Goal: Task Accomplishment & Management: Complete application form

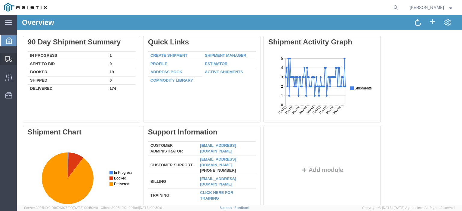
click at [0, 0] on span "Create Shipment" at bounding box center [0, 0] width 0 height 0
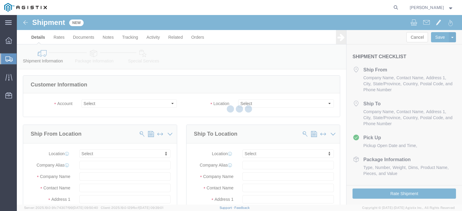
select select
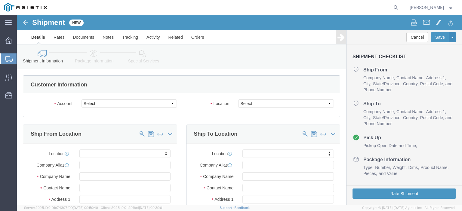
click at [0, 0] on span "Create from Template" at bounding box center [0, 0] width 0 height 0
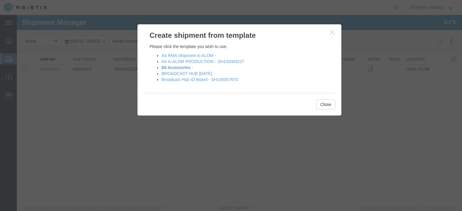
click at [169, 68] on link "B6 Accessories -" at bounding box center [176, 67] width 31 height 5
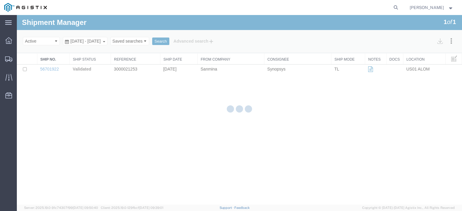
select select "65511"
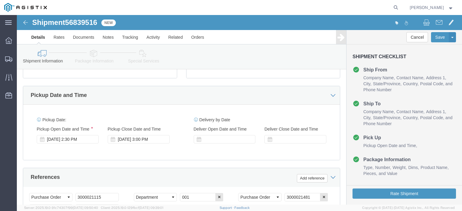
scroll to position [271, 0]
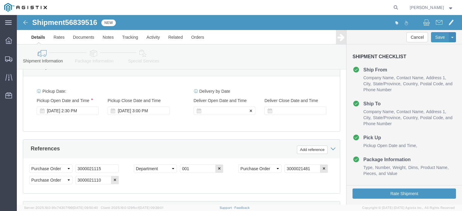
click div
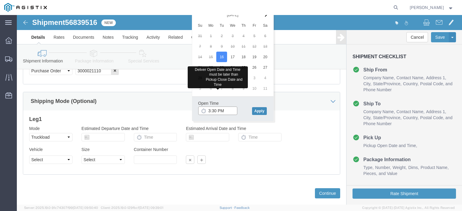
type input "3:30 PM"
click button "Apply"
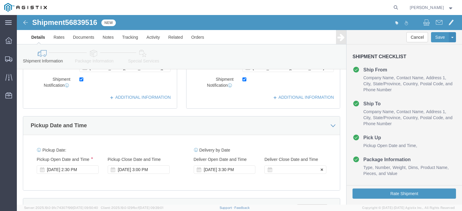
click div
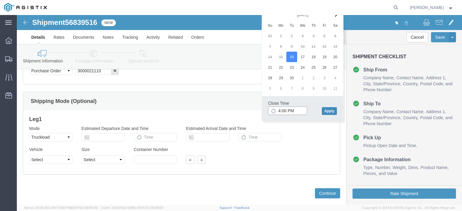
type input "4:00 PM"
click button "Apply"
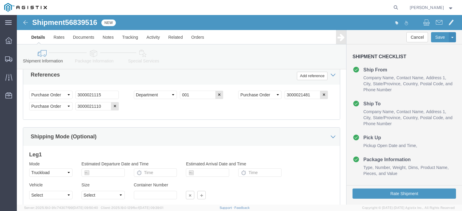
scroll to position [290, 0]
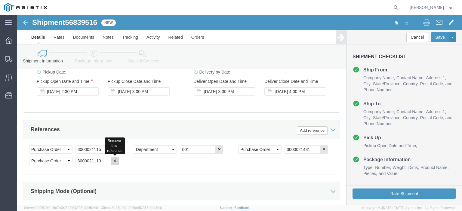
click button "button"
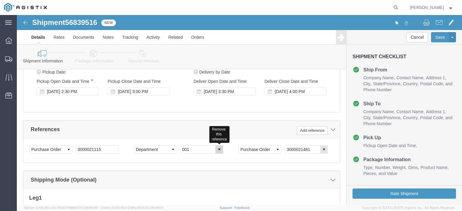
click icon "button"
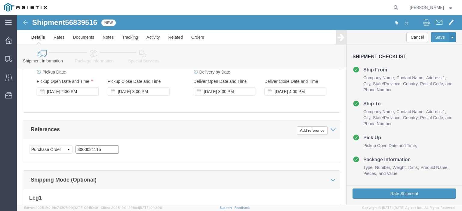
drag, startPoint x: 86, startPoint y: 136, endPoint x: 58, endPoint y: 133, distance: 28.1
click input "3000021115"
paste input "254"
type input "3000021254"
click div "Select Account Type Activity ID Airline Appointment Number ASN Batch Request # …"
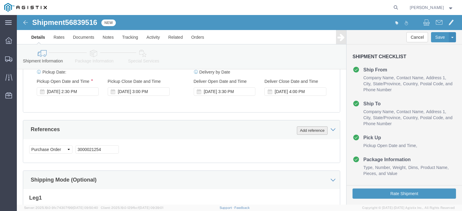
click button "Add reference"
click select "Select Account Type Activity ID Airline Appointment Number ASN Batch Request # …"
select select "PURCHORD"
click select "Select Account Type Activity ID Airline Appointment Number ASN Batch Request # …"
click input "text"
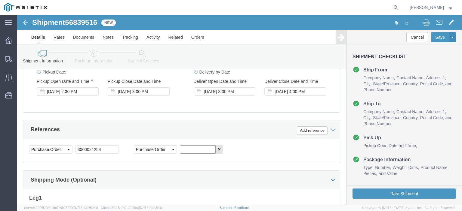
paste input "3000021114"
type input "3000021114"
click div "Add reference"
click button "Add reference"
click select "Select Account Type Activity ID Airline Appointment Number ASN Batch Request # …"
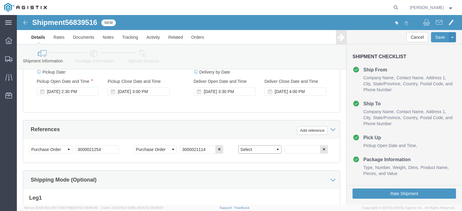
click select "Select Account Type Activity ID Airline Appointment Number ASN Batch Request # …"
select select "PURCHORD"
click select "Select Account Type Activity ID Airline Appointment Number ASN Batch Request # …"
click input "text"
paste input "3000021296"
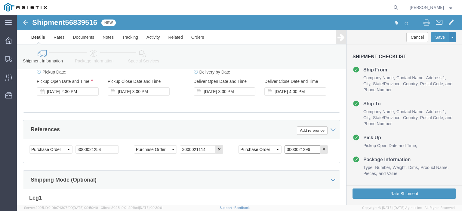
type input "3000021296"
click button "Add reference"
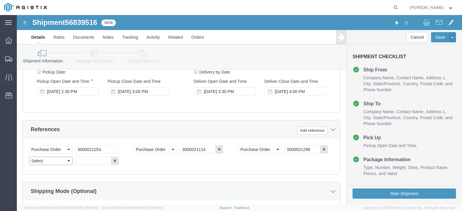
click select "Select Account Type Activity ID Airline Appointment Number ASN Batch Request # …"
select select "PURCHORD"
click select "Select Account Type Activity ID Airline Appointment Number ASN Batch Request # …"
click input "text"
paste input "3000021116"
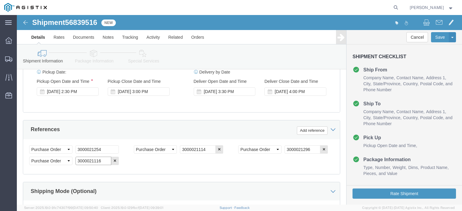
type input "3000021116"
click div "Select Account Type Activity ID Airline Appointment Number ASN Batch Request # …"
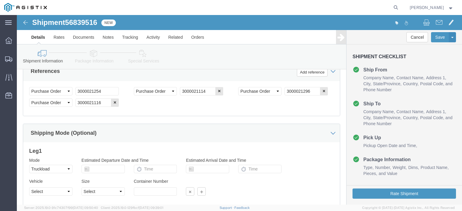
scroll to position [392, 0]
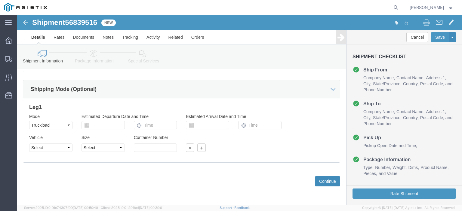
click button "Continue"
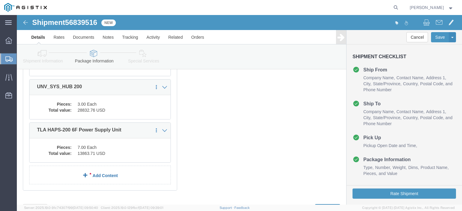
scroll to position [176, 0]
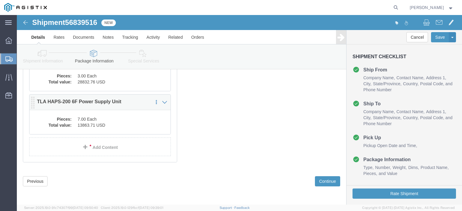
click div "1 x Pallet(s) Standard (Not Stackable) Package Type Select Bale(s) Basket(s) Bo…"
click div "Pieces: 7.00 Each Total value: 13863.71 USD"
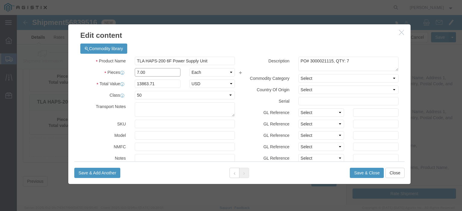
click input "7.00"
type input "12.00"
type input "23766.36"
drag, startPoint x: 312, startPoint y: 48, endPoint x: 289, endPoint y: 47, distance: 23.2
click textarea "PO# 3000021115, QTY: 7"
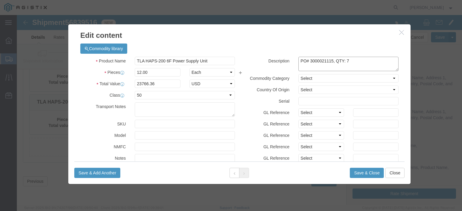
paste textarea "254"
click textarea "PO# 3000021115, QTY: 7"
type textarea "PO# 3000021254, QTY: 12"
click textarea
click div "Product Name TLA HAPS-200 6F Power Supply Unit Pieces 12.00 Select Bag Barrels …"
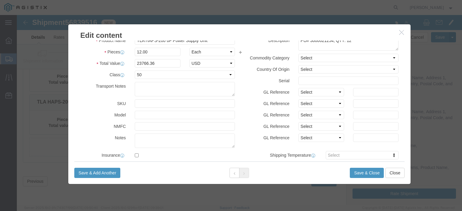
scroll to position [0, 0]
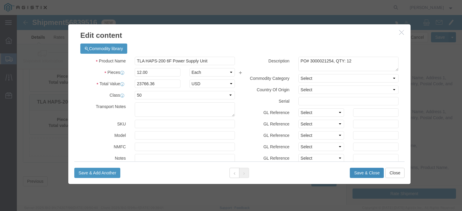
click button "Save & Close"
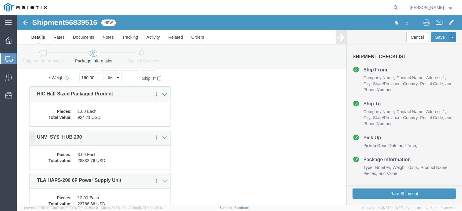
scroll to position [86, 0]
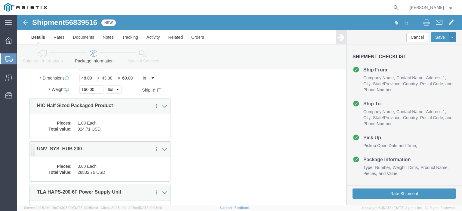
click div "1 x Pallet(s) Standard (Not Stackable) Package Type Select Bale(s) Basket(s) Bo…"
click link "Delete this content"
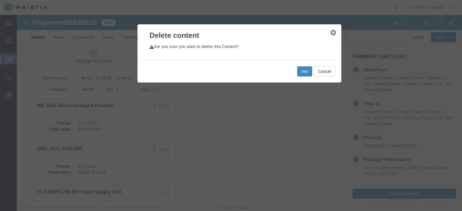
click button "Yes"
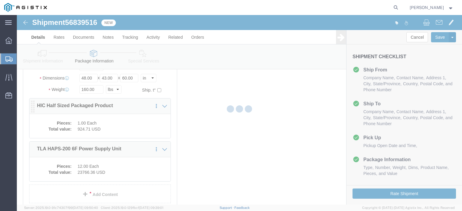
select select "PSNS"
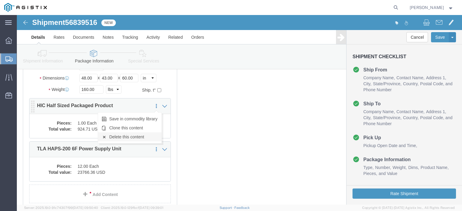
click link "Delete this content"
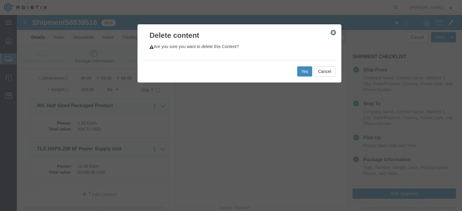
click button "Yes"
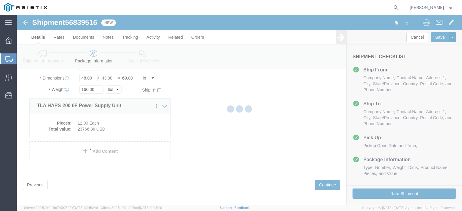
scroll to position [55, 0]
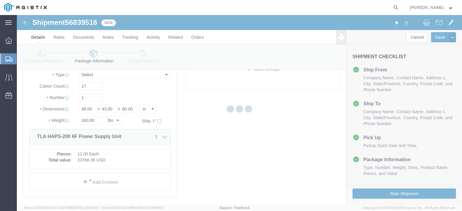
select select "PSNS"
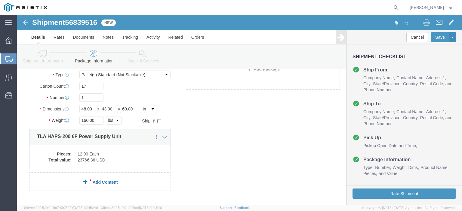
click link "Add Content"
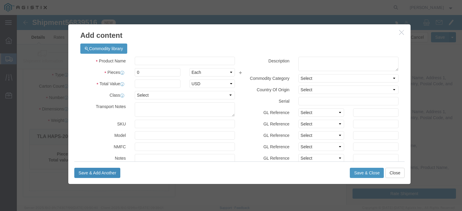
drag, startPoint x: 69, startPoint y: 171, endPoint x: 68, endPoint y: 159, distance: 12.3
click input "text"
paste input "CLK_HUB_2-10"
type input "CLK_HUB_2-10"
click div
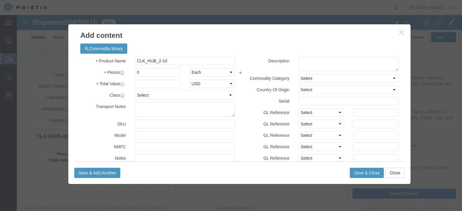
click div
click body "Shipment 56839516 New Details Rates Documents Notes Tracking Activity Related O…"
click input "0"
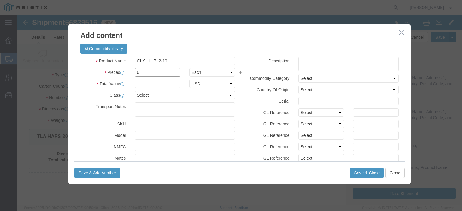
type input "6"
click input "text"
paste input "9,359.04"
type input "9,359.04"
click select "Select 50 55 60 65 70 85 92.5 100 125 175 250 300 400"
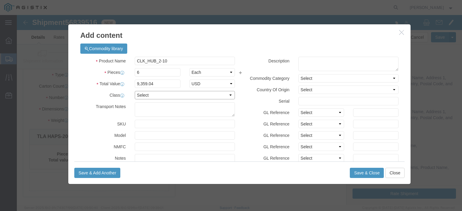
select select "50"
click select "Select 50 55 60 65 70 85 92.5 100 125 175 250 300 400"
click textarea
click textarea "PO#"
paste textarea "3000021114"
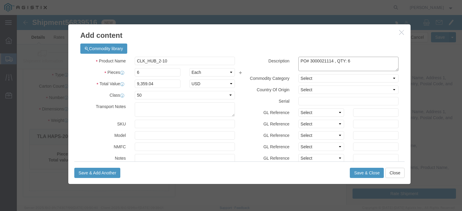
type textarea "PO# 3000021114 , QTY: 6"
click label "Model"
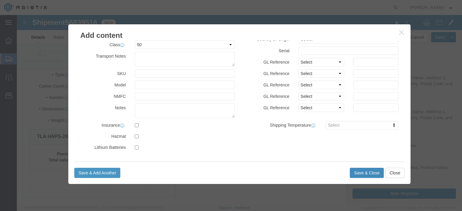
click button "Save & Close"
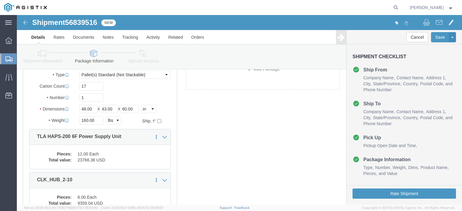
scroll to position [115, 0]
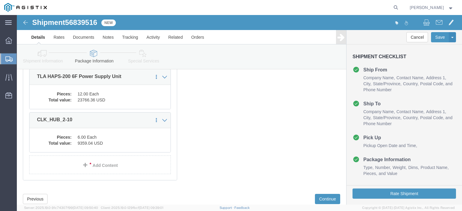
click link "Add Content"
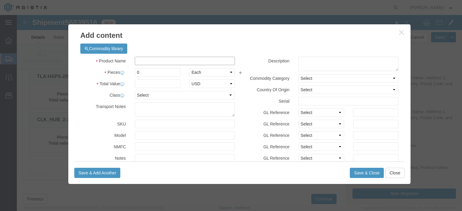
click input "text"
paste input "ZeBu Base rack kit packaged product"
drag, startPoint x: 128, startPoint y: 47, endPoint x: 104, endPoint y: 47, distance: 24.1
click div "Product Name ZeBu Base rack kit packaged product"
click input "HAPS 200 - Base rack kit packaged product"
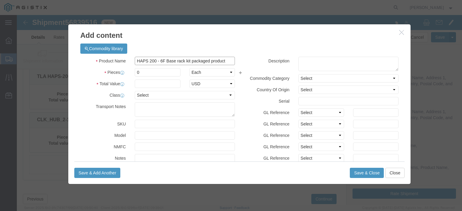
type input "HAPS 200 - 6F Base rack kit packaged product"
click input "0"
type input "10"
click input "text"
click div "Product Name HAPS 200 - 6F Base rack kit packaged product Pieces 10 Select Bag …"
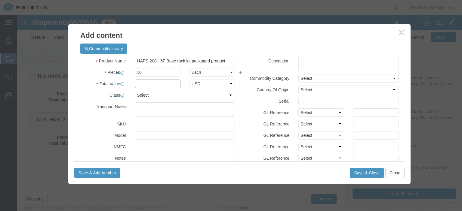
click input "text"
paste input "16,136.70"
type input "16,136.70"
click div "Commodity library"
click div "Description Commodity Category Select Country Of Origin Select [GEOGRAPHIC_DATA…"
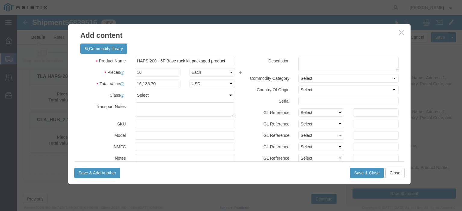
click div "Commodity library"
click textarea
type textarea "PO#"
drag, startPoint x: 140, startPoint y: 45, endPoint x: 114, endPoint y: 46, distance: 26.2
click div "HAPS 200 - 6F Base rack kit packaged product"
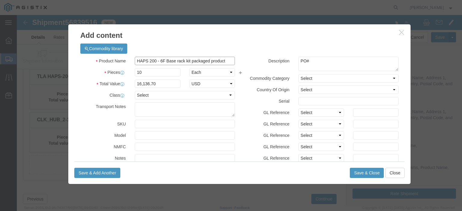
drag, startPoint x: 145, startPoint y: 45, endPoint x: 116, endPoint y: 47, distance: 29.3
click input "HAPS 200 - 6F Base rack kit packaged product"
type input "ZEBU - Base rack kit packaged product"
click textarea "PO#"
paste textarea "3000021296"
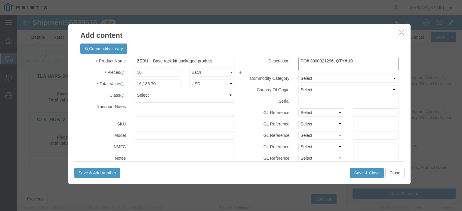
type textarea "PO# 3000021296, QTY# 10"
drag, startPoint x: 197, startPoint y: 46, endPoint x: 114, endPoint y: 45, distance: 83.3
click div "ZEBU - Base rack kit packaged product"
paste input "eBu-200 6F Rack Kit SH100007783"
type input "ZeBu-200 6F Rack Kit SH100007783"
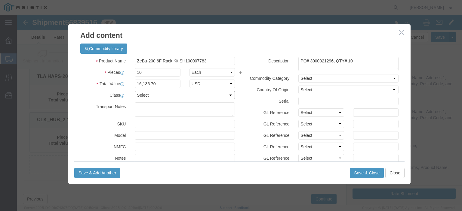
click select "Select 50 55 60 65 70 85 92.5 100 125 175 250 300 400"
select select "50"
click select "Select 50 55 60 65 70 85 92.5 100 125 175 250 300 400"
click label "Transport Notes"
click button "Save & Close"
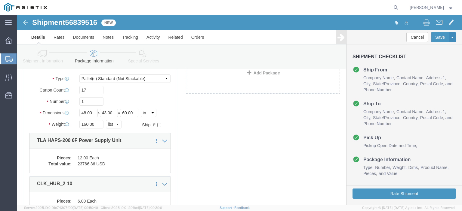
scroll to position [25, 0]
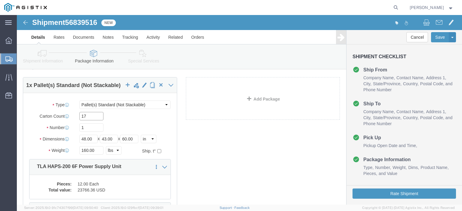
click input "17"
type input "28"
click input "160.00"
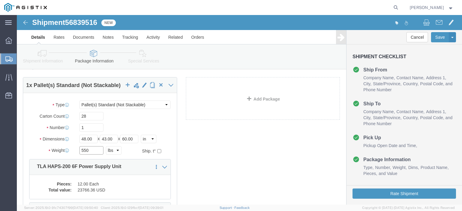
type input "550"
click input "60.00"
click div "1 x Pallet(s) Standard (Not Stackable) Package Type Select Bale(s) Basket(s) Bo…"
click link "Add Package"
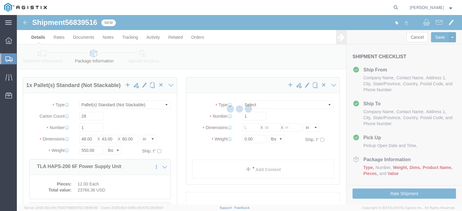
select select "PSNS"
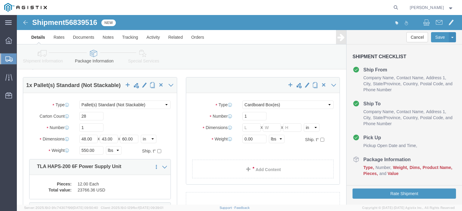
click div "1 x Pallet(s) Standard (Not Stackable) Package Type Select Bale(s) Basket(s) Bo…"
click div
click select "Select Bale(s) Basket(s) Bolt(s) Bottle(s) Buckets Bulk Bundle(s) Can(s) Cardbo…"
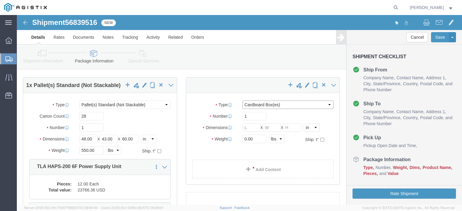
select select "PSNS"
click select "Select Bale(s) Basket(s) Bolt(s) Bottle(s) Buckets Bulk Bundle(s) Can(s) Cardbo…"
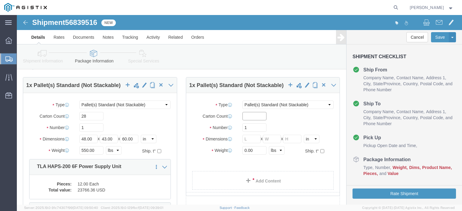
click input "text"
type input "14"
click input "text"
type input "48"
click input "text"
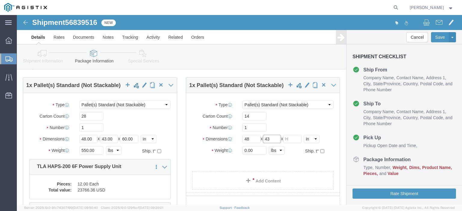
type input "43"
click input "text"
type input "60"
click input "0.00"
drag, startPoint x: 234, startPoint y: 137, endPoint x: 216, endPoint y: 137, distance: 18.6
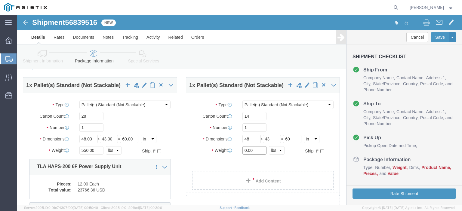
click div "Weight 0.00 Select kgs lbs Ship. t°"
type input "2"
type input "550"
click input "14"
click link "Add Content"
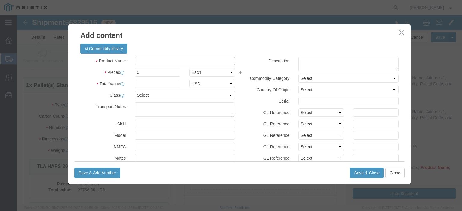
click input "text"
paste input "HAPS 200 - Rack Kit SH100006725"
type input "HAPS 200 - Rack Kit SH100006725"
click input "0"
type input "14"
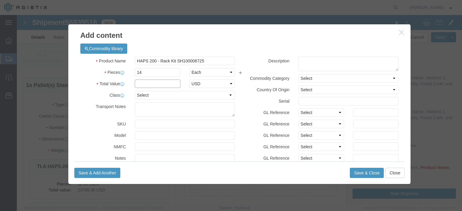
click input "text"
paste input "22,591.38"
type input "22,591.38"
click select "Select 50 55 60 65 70 85 92.5 100 125 175 250 300 400"
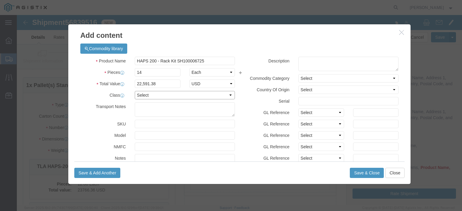
select select "50"
click select "Select 50 55 60 65 70 85 92.5 100 125 175 250 300 400"
drag, startPoint x: 304, startPoint y: 44, endPoint x: 304, endPoint y: 56, distance: 11.4
click textarea
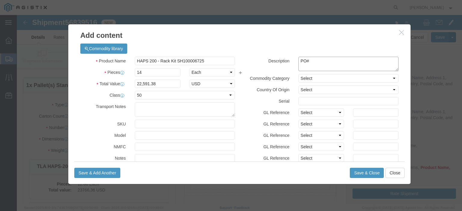
paste textarea "3000021116"
type textarea "PO# 3000021116, QTY: 14"
click button "Save & Close"
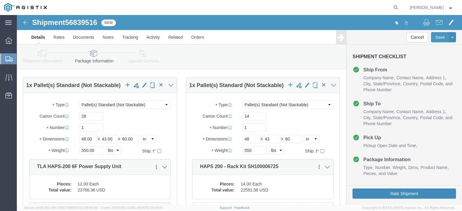
click button "Rate Shipment"
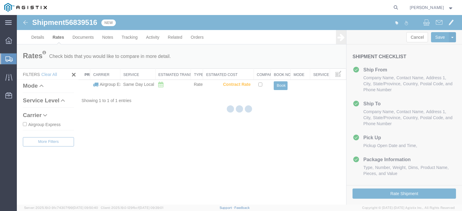
scroll to position [0, 0]
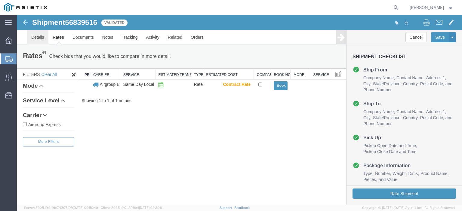
click at [32, 32] on link "Details" at bounding box center [37, 37] width 21 height 14
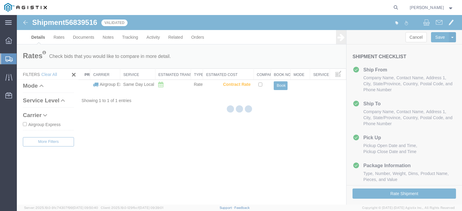
select select "65511"
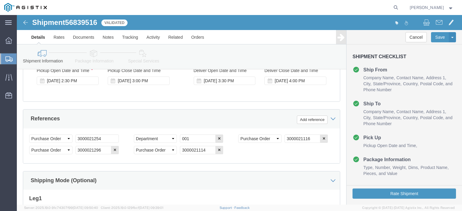
scroll to position [392, 0]
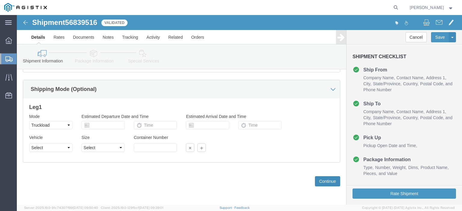
click button "Continue"
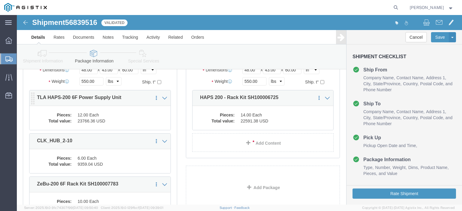
scroll to position [52, 0]
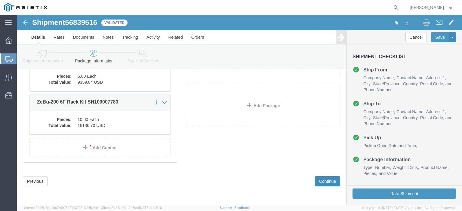
click button "Continue"
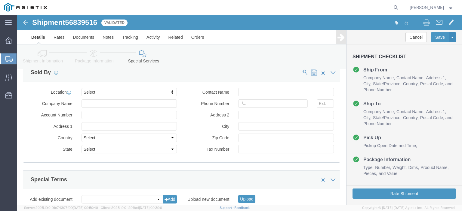
scroll to position [674, 0]
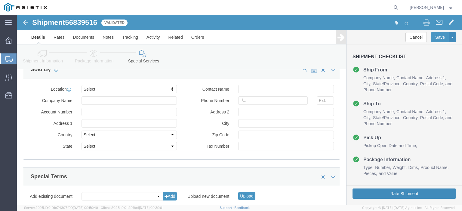
click button "Rate Shipment"
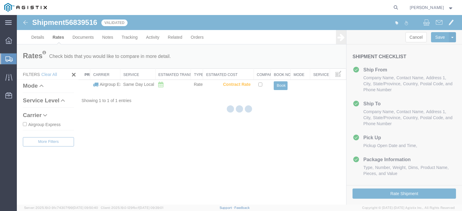
scroll to position [0, 0]
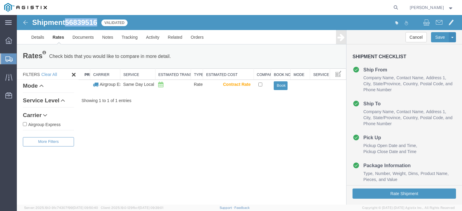
drag, startPoint x: 102, startPoint y: 22, endPoint x: 70, endPoint y: 20, distance: 31.9
click at [67, 20] on div "Shipment 56839516 1 of 1 Validated" at bounding box center [128, 24] width 222 height 11
drag, startPoint x: 72, startPoint y: 20, endPoint x: 77, endPoint y: 20, distance: 5.4
copy span "56839516"
click at [44, 36] on link "Details" at bounding box center [37, 37] width 21 height 14
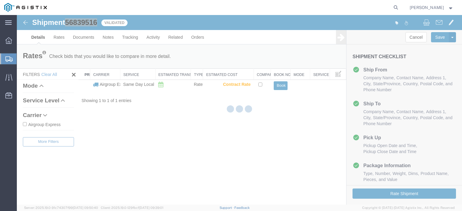
select select "65511"
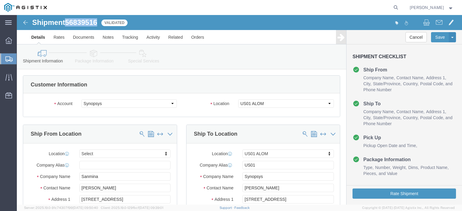
copy span "56839516"
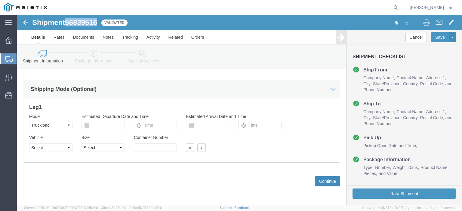
click button "Continue"
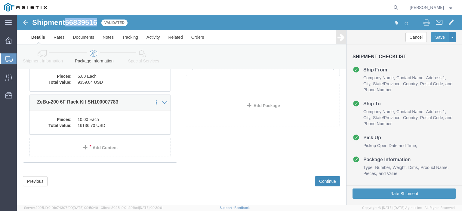
click button "Continue"
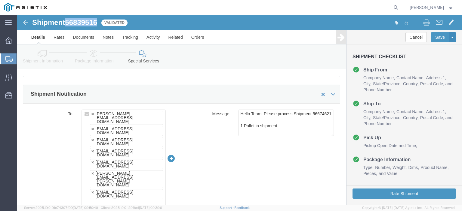
scroll to position [343, 0]
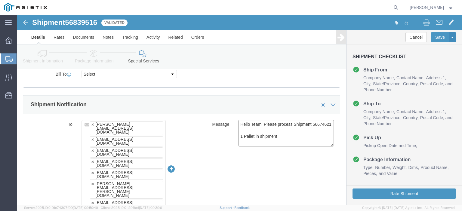
drag, startPoint x: 237, startPoint y: 115, endPoint x: 222, endPoint y: 118, distance: 15.6
click textarea "Hello Team. Please process Shipment 56674621 1 Pallet in shipment Driver must s…"
paste textarea "839516"
click textarea "Hello Team. Please process Shipment 56674621 1 Pallet in shipment Driver must s…"
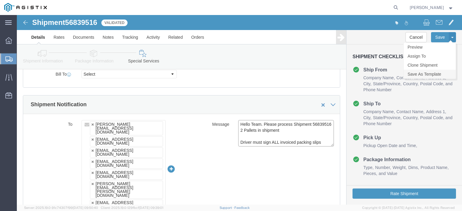
type textarea "Hello Team. Please process Shipment 56839516 2 Pallets in shipment Driver must …"
click link "Save As Template"
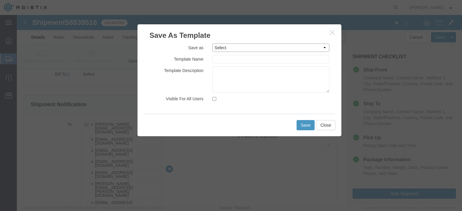
click select "Select A4 RMA Shipment to ALOM A4 to ALOM PRODUCTION B6 Accessories BROADCAST H…"
select select "47627"
click select "Select A4 RMA Shipment to ALOM A4 to ALOM PRODUCTION B6 Accessories BROADCAST H…"
type input "B6 Accessories"
click button "Save"
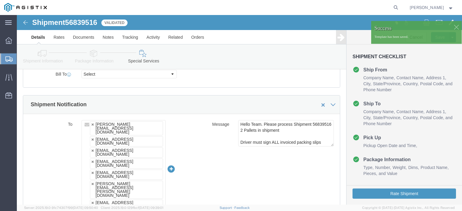
click div
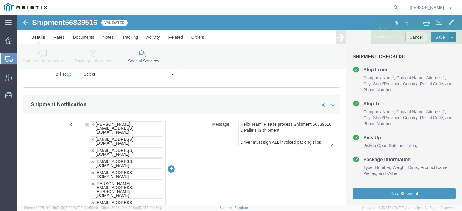
click p "Template has been saved."
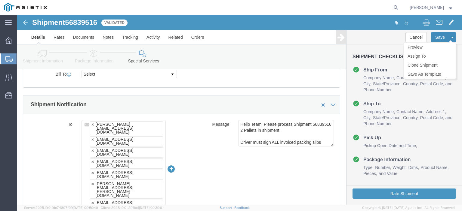
click button "Save"
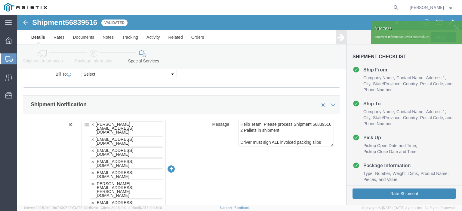
click button "Rate Shipment"
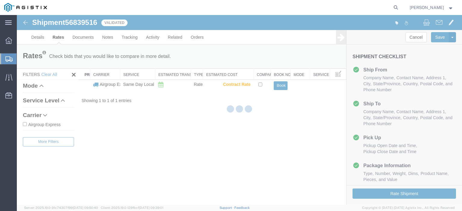
scroll to position [0, 0]
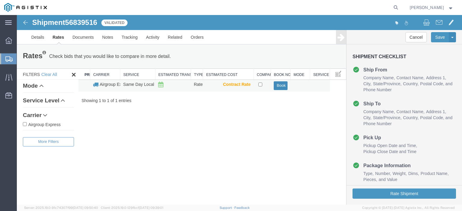
click at [277, 87] on button "Book" at bounding box center [281, 85] width 14 height 9
